Goal: Task Accomplishment & Management: Manage account settings

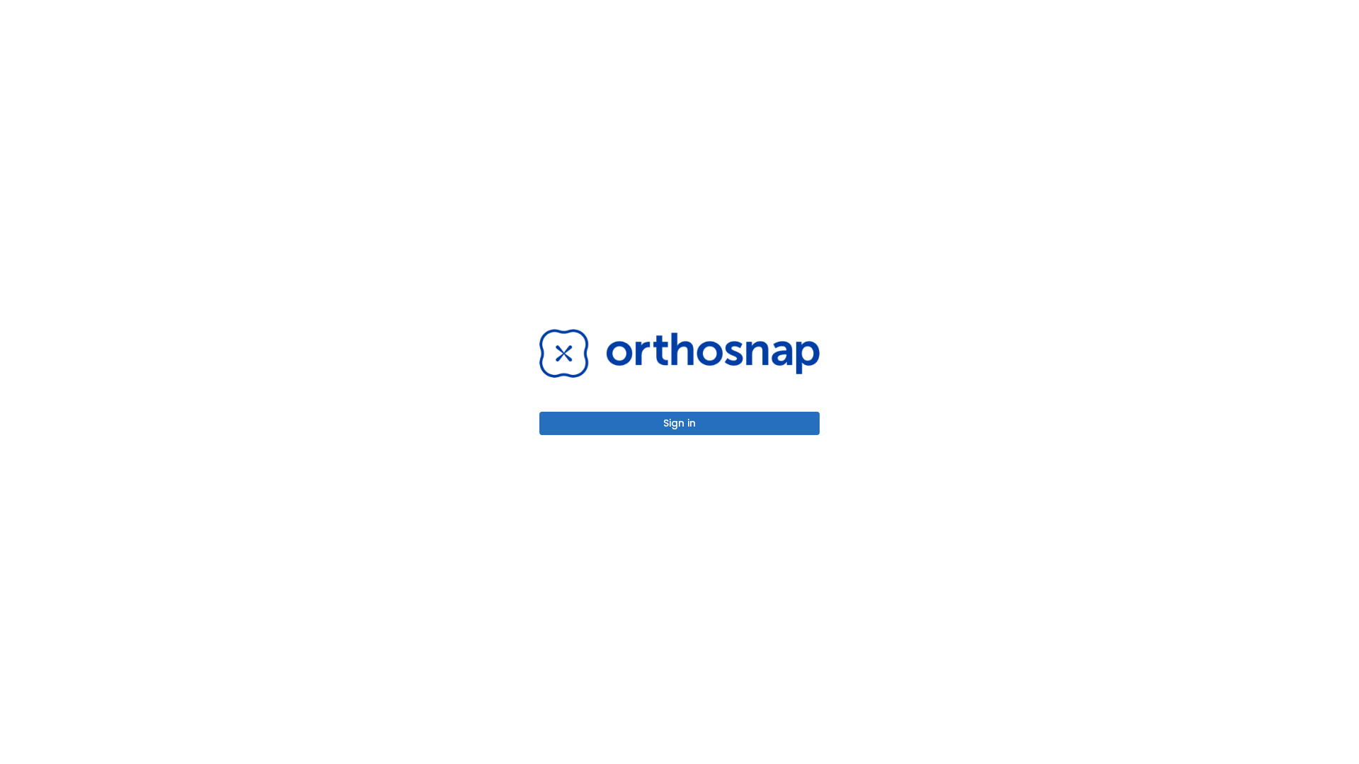
click at [679, 423] on button "Sign in" at bounding box center [679, 423] width 280 height 23
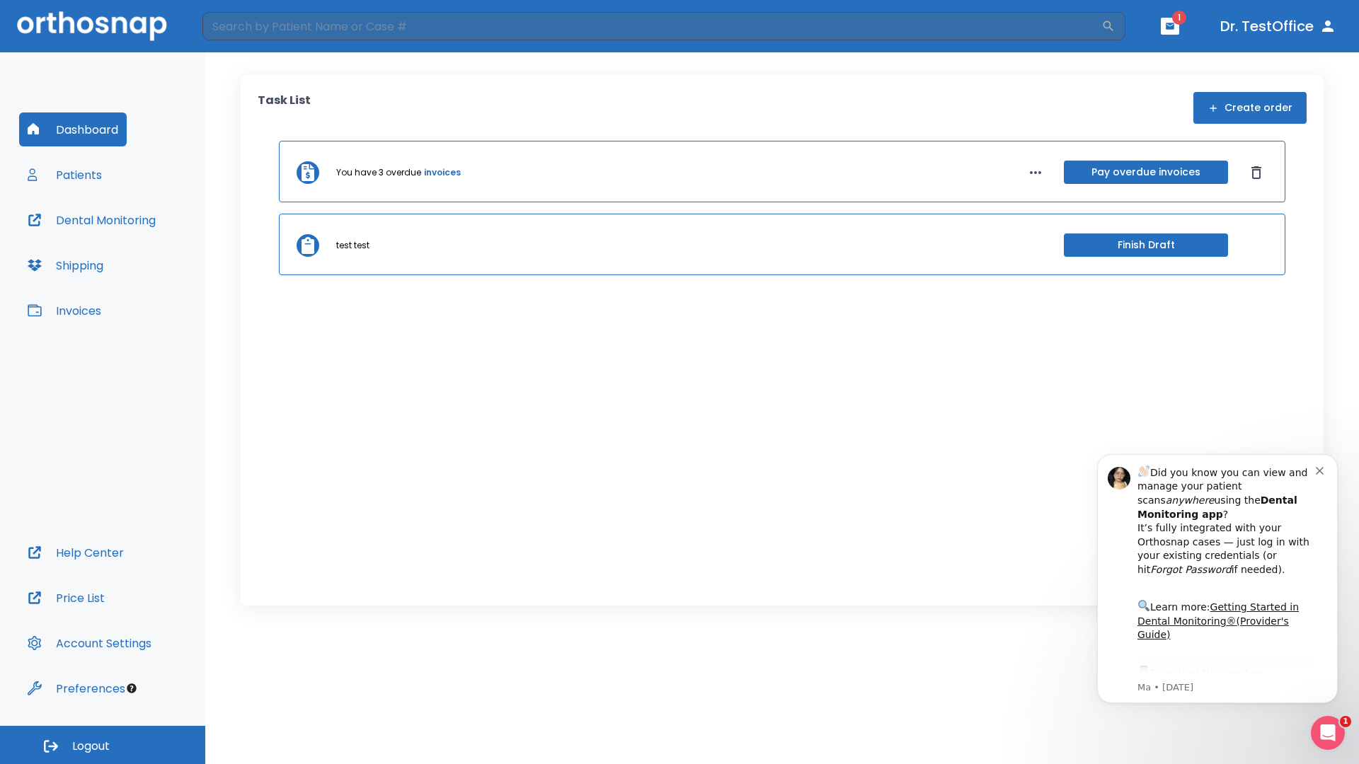
click at [103, 745] on span "Logout" at bounding box center [91, 747] width 38 height 16
